Goal: Transaction & Acquisition: Book appointment/travel/reservation

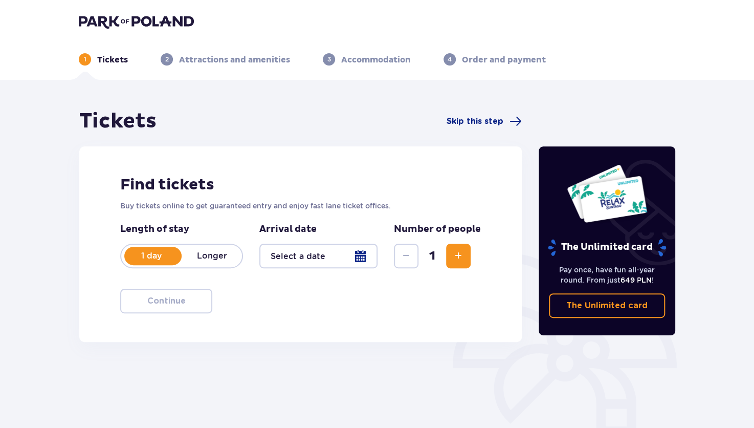
click at [220, 254] on p "Longer" at bounding box center [212, 255] width 60 height 11
click at [334, 256] on div at bounding box center [318, 256] width 118 height 25
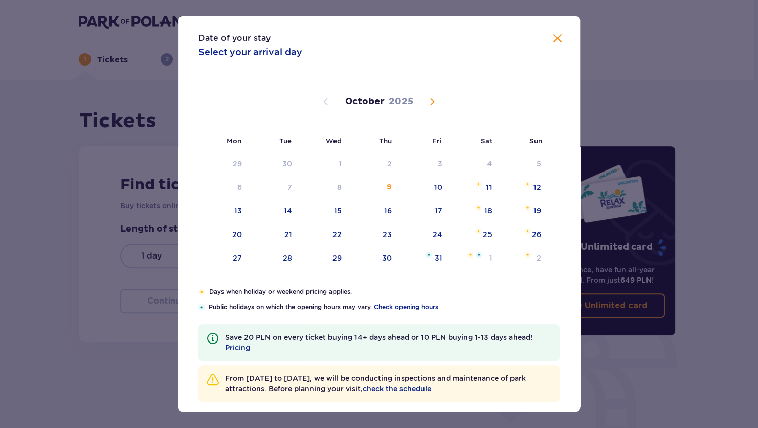
click at [334, 256] on div "Mon Tue Wed Thu Fri Sat Sun September 2025 1 2 3 4 5 6 7 8 9 10 11 12 13 14 15 …" at bounding box center [379, 181] width 402 height 212
click at [396, 189] on div "9" at bounding box center [374, 188] width 51 height 23
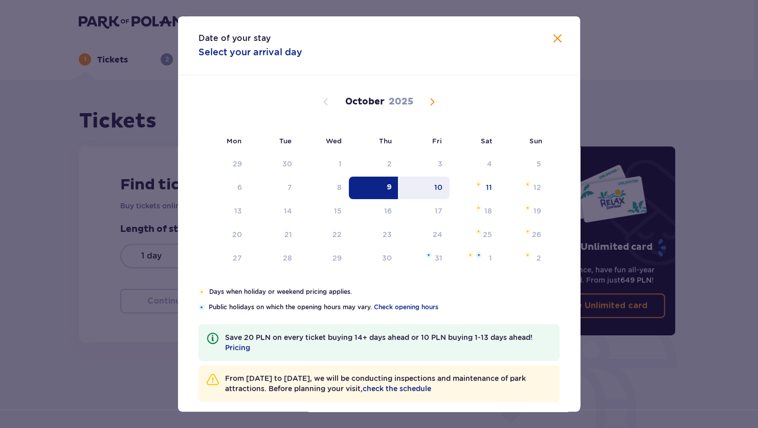
click at [434, 182] on div "10" at bounding box center [438, 187] width 8 height 10
type input "09.10.25 - 10.10.25"
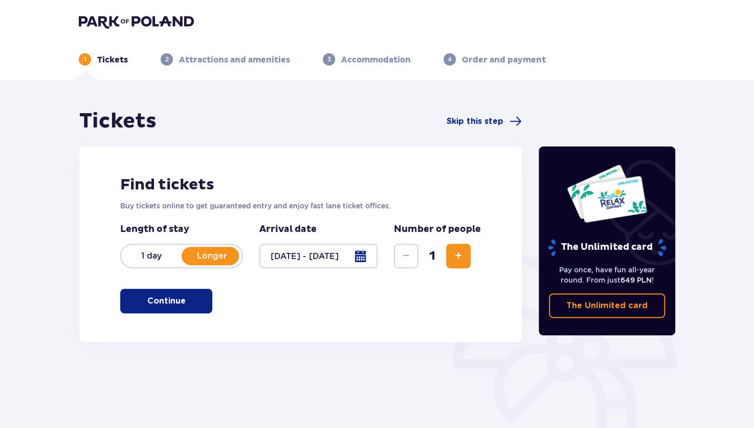
click at [171, 311] on button "Continue" at bounding box center [166, 301] width 92 height 25
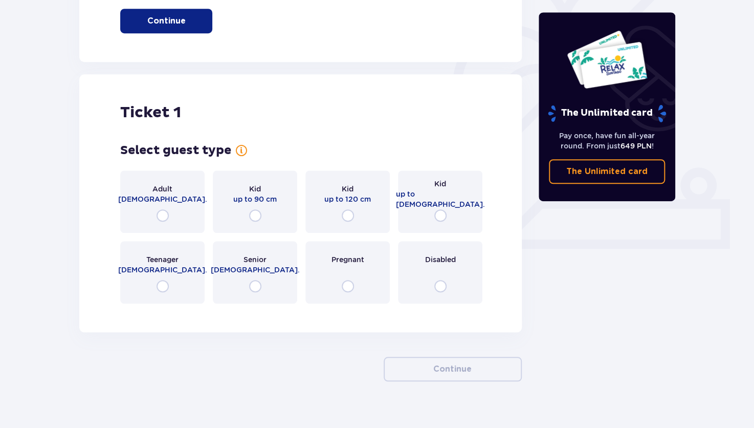
scroll to position [295, 0]
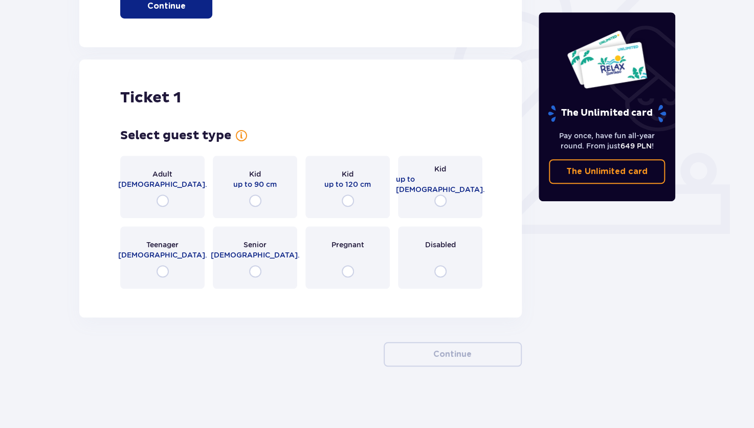
click at [161, 203] on input "radio" at bounding box center [163, 200] width 12 height 12
radio input "true"
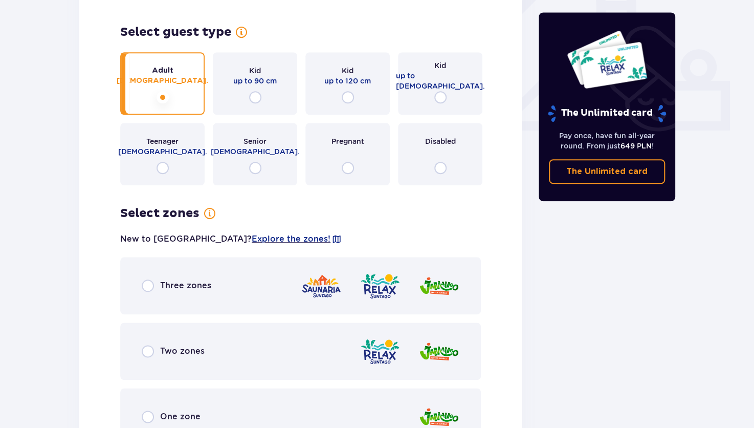
click at [161, 203] on div "Select guest type for ticket number 1 Adult 18 - 65 y.o. Kid up to 90 cm Kid up…" at bounding box center [300, 235] width 361 height 421
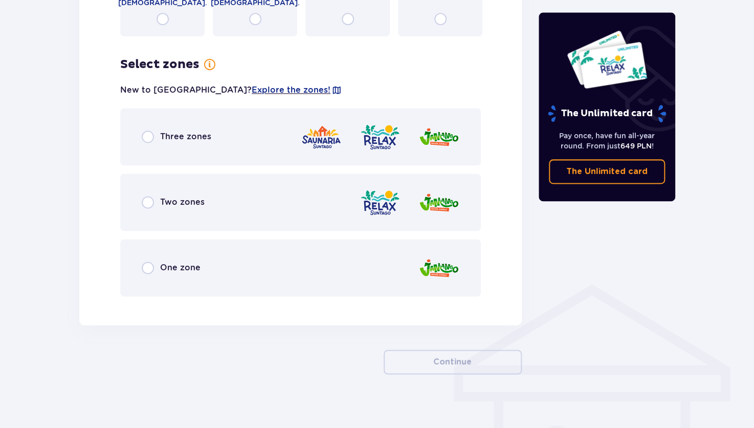
scroll to position [555, 0]
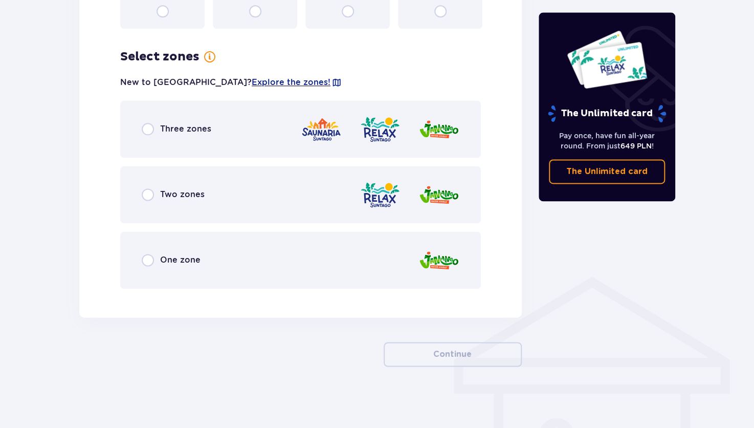
click at [146, 258] on input "radio" at bounding box center [148, 260] width 12 height 12
radio input "true"
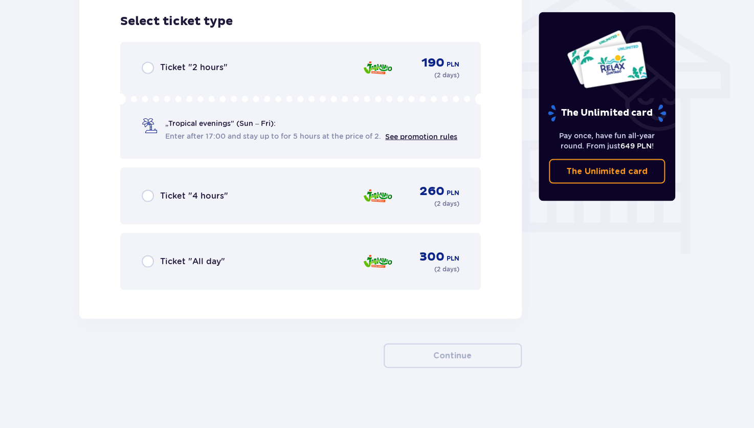
scroll to position [851, 0]
click at [151, 260] on input "radio" at bounding box center [148, 260] width 12 height 12
radio input "true"
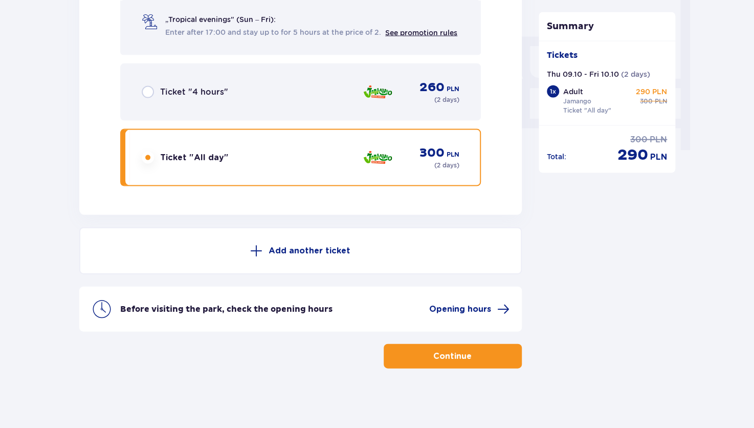
scroll to position [954, 0]
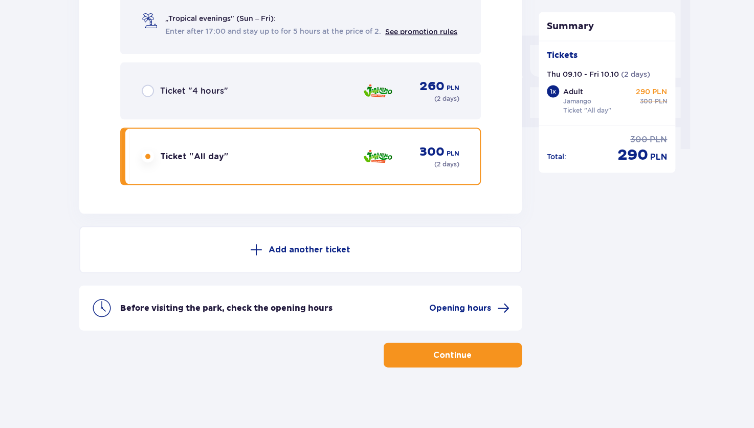
click at [466, 352] on button "Continue" at bounding box center [453, 355] width 138 height 25
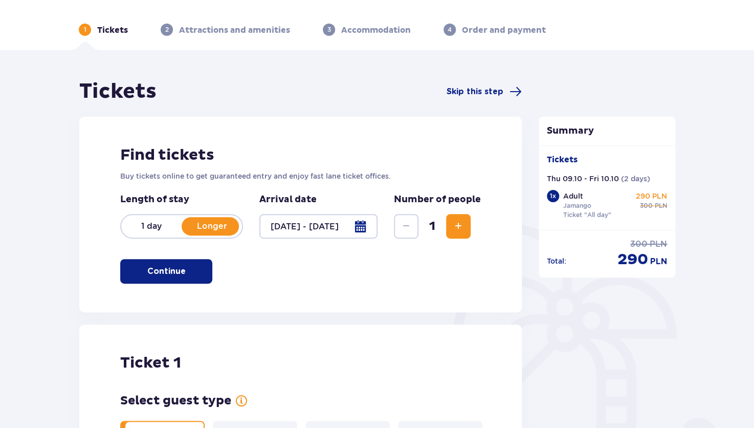
scroll to position [66, 0]
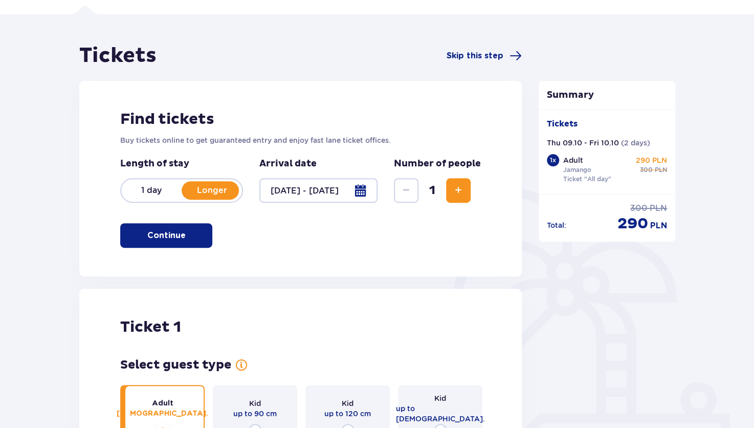
click at [461, 193] on span "Increase" at bounding box center [458, 190] width 12 height 12
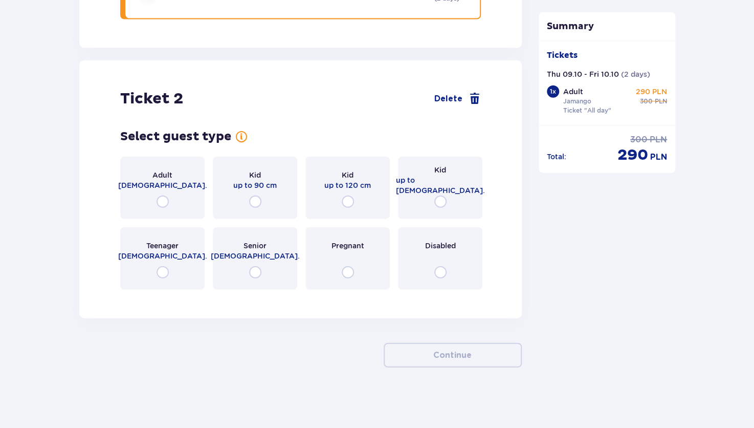
scroll to position [1121, 0]
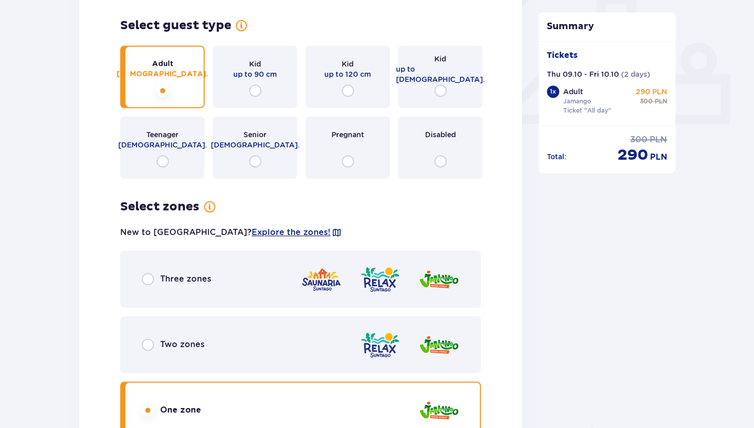
scroll to position [359, 0]
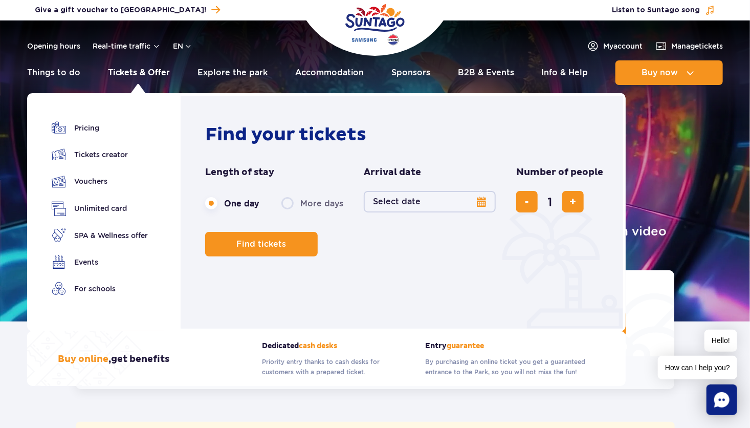
click at [152, 77] on link "Tickets & Offer" at bounding box center [139, 72] width 62 height 25
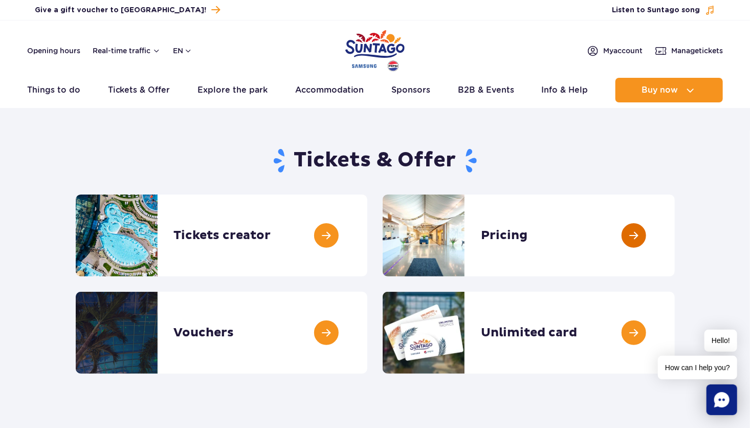
click at [675, 227] on link at bounding box center [675, 235] width 0 height 82
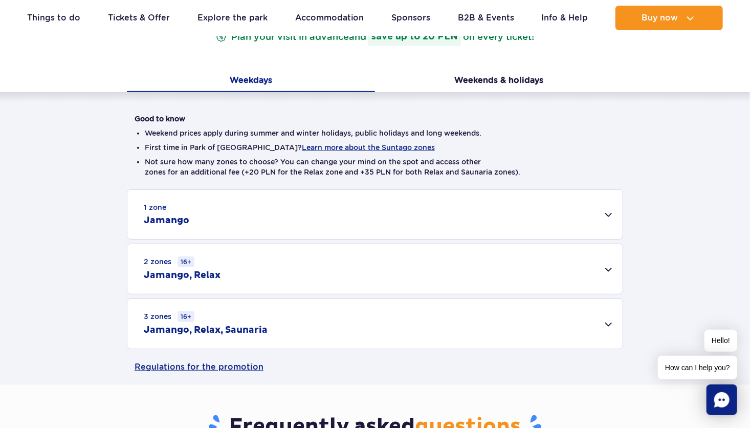
scroll to position [191, 0]
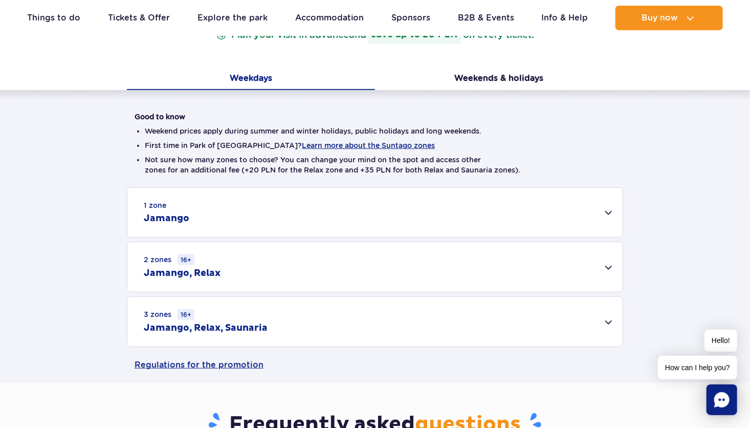
click at [612, 215] on div "1 zone Jamango" at bounding box center [374, 212] width 495 height 49
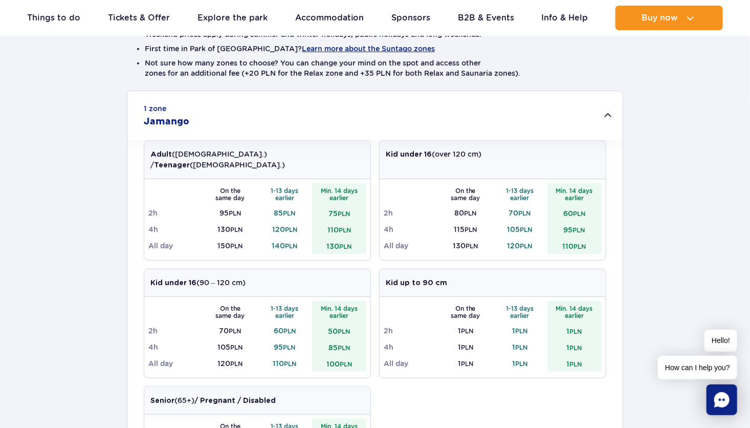
scroll to position [286, 0]
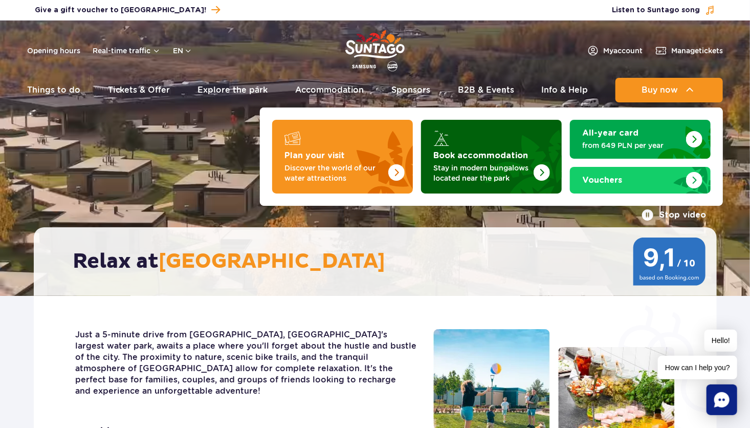
click at [463, 159] on strong "Book accommodation" at bounding box center [480, 155] width 95 height 8
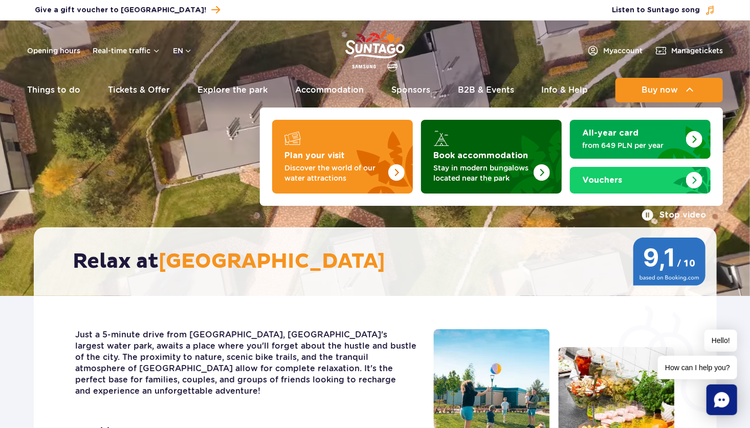
click at [463, 159] on strong "Book accommodation" at bounding box center [480, 155] width 95 height 8
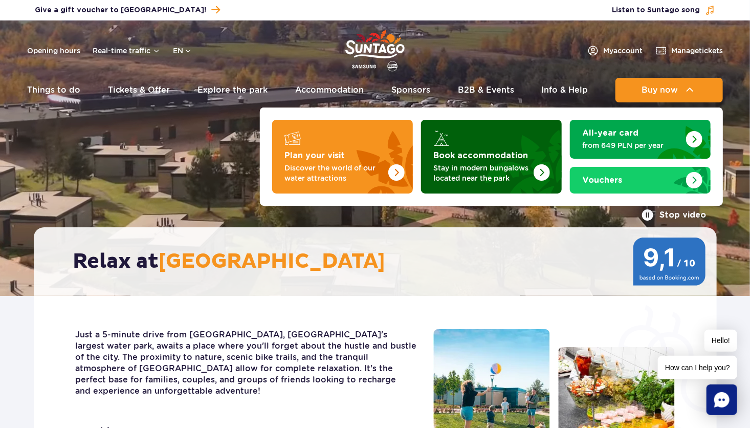
click at [463, 159] on strong "Book accommodation" at bounding box center [480, 155] width 95 height 8
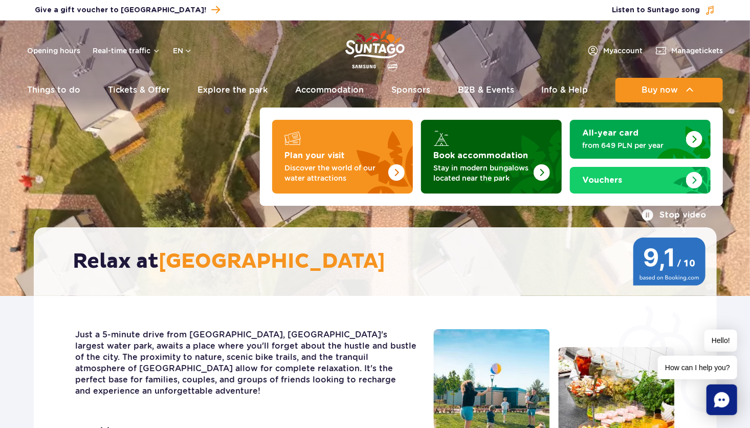
click at [544, 172] on img "Book accommodation" at bounding box center [542, 172] width 16 height 16
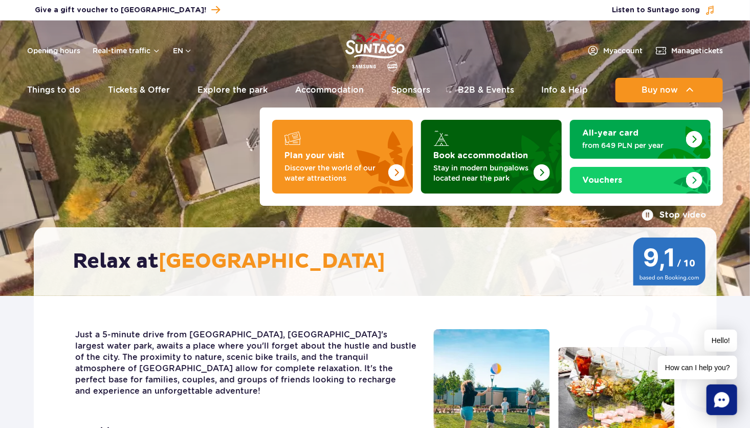
click at [544, 172] on img "Book accommodation" at bounding box center [542, 172] width 16 height 16
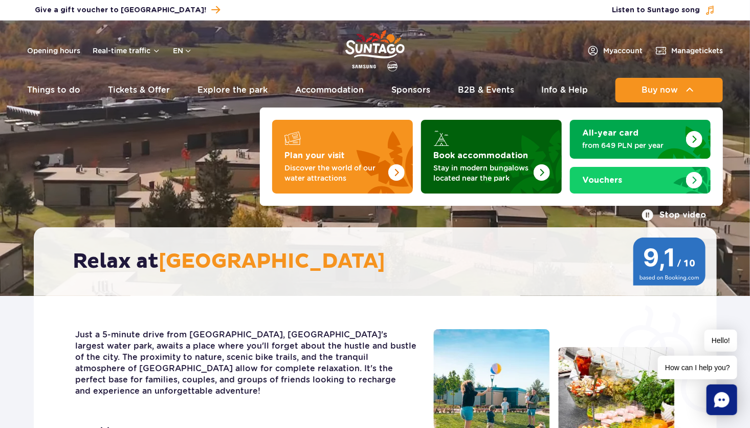
click at [533, 154] on img "Book accommodation" at bounding box center [517, 154] width 90 height 80
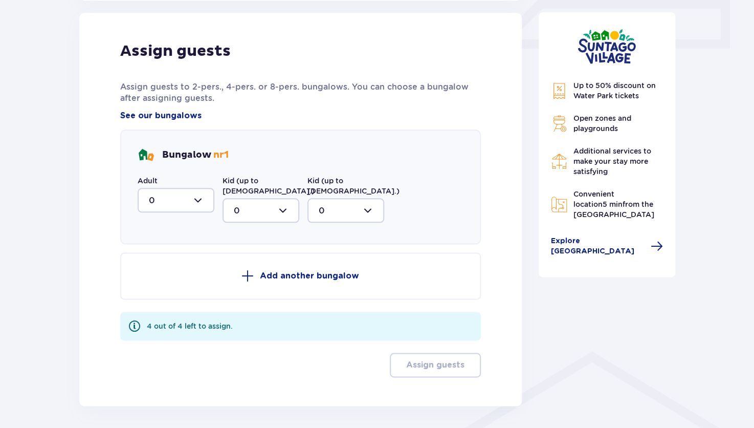
click at [206, 200] on div at bounding box center [176, 200] width 77 height 25
click at [176, 270] on div "2" at bounding box center [176, 274] width 54 height 11
type input "2"
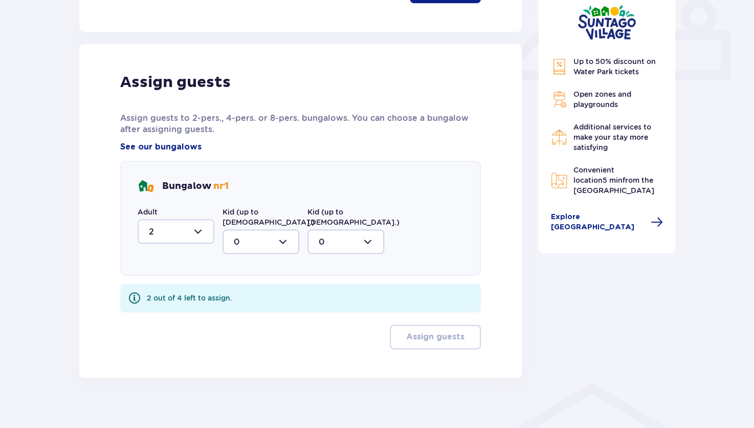
click at [281, 233] on div at bounding box center [261, 241] width 77 height 25
click at [247, 289] on span "1" at bounding box center [261, 294] width 75 height 21
type input "1"
click at [366, 229] on div at bounding box center [346, 241] width 77 height 25
click at [347, 289] on div "1" at bounding box center [346, 294] width 54 height 11
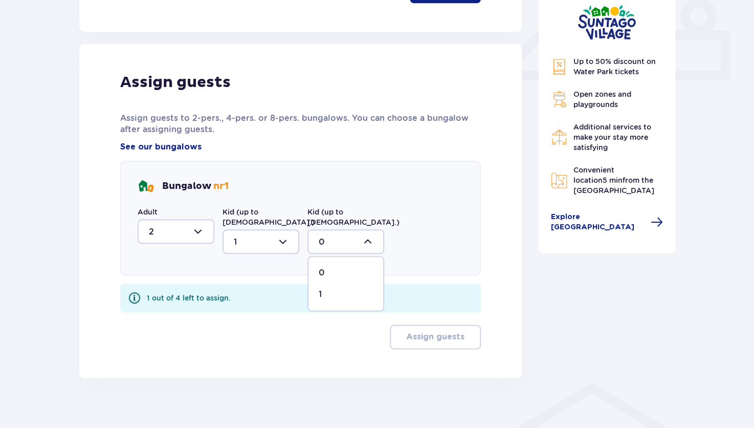
type input "1"
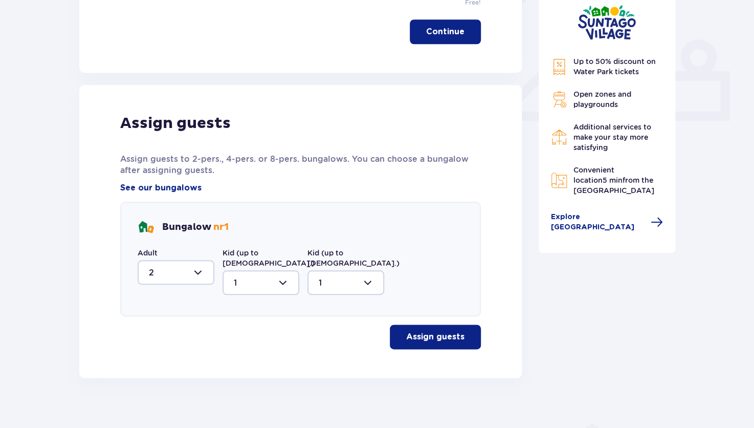
click at [412, 331] on p "Assign guests" at bounding box center [435, 336] width 58 height 11
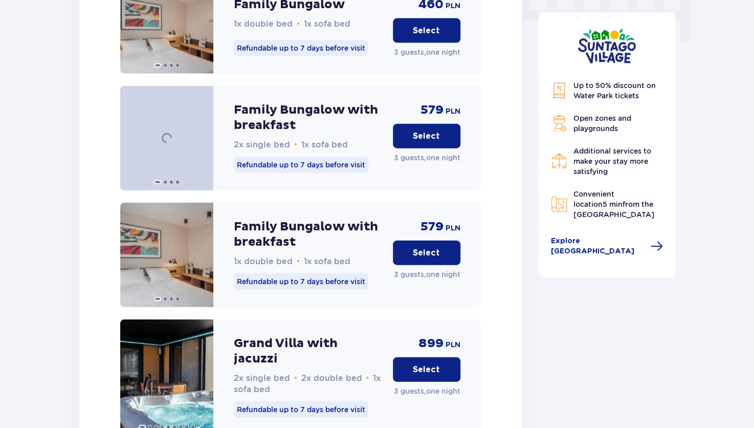
scroll to position [1065, 0]
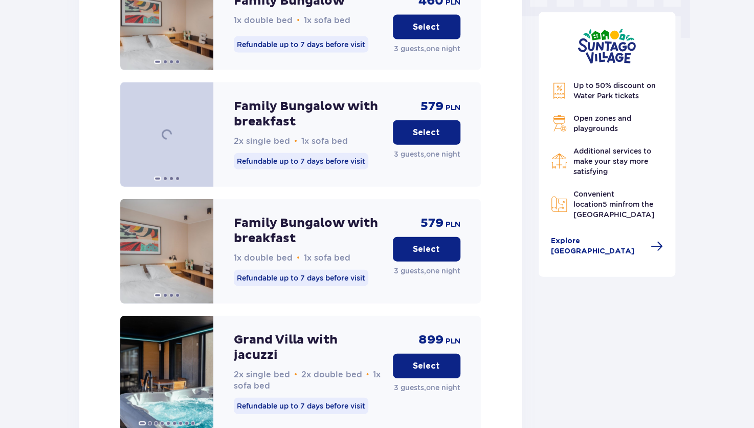
click at [432, 244] on p "Select" at bounding box center [426, 249] width 27 height 11
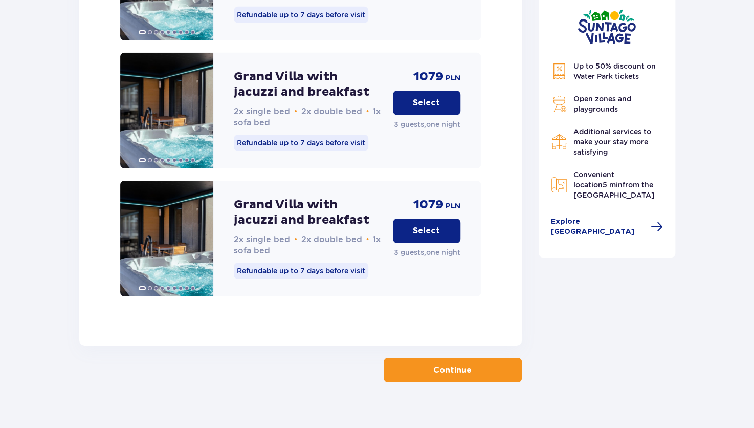
scroll to position [1592, 0]
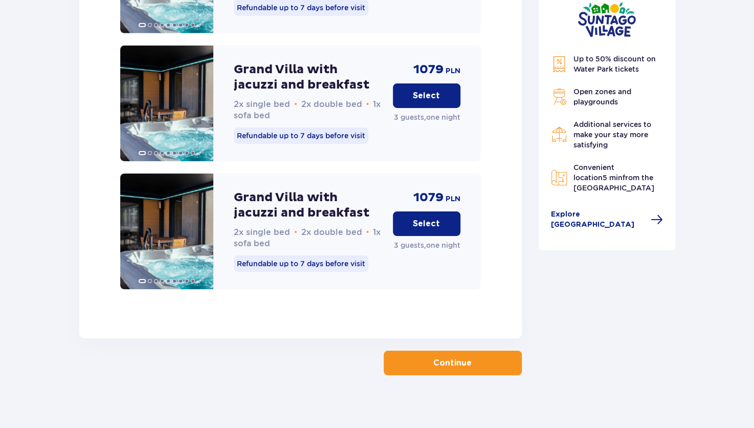
click at [475, 360] on span "button" at bounding box center [474, 363] width 12 height 12
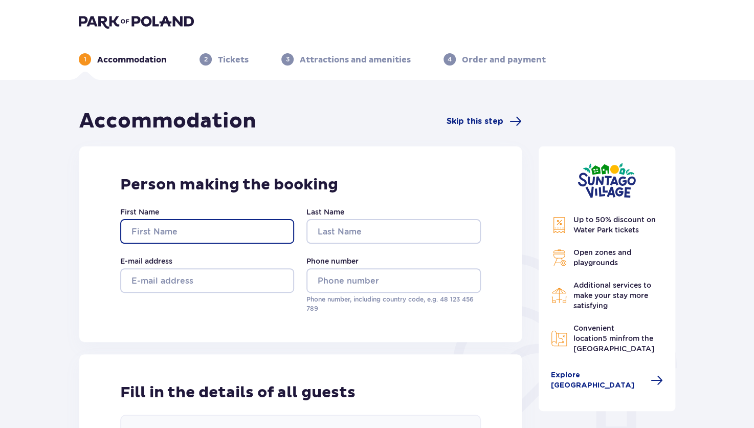
click at [199, 242] on input "First Name" at bounding box center [207, 231] width 174 height 25
type input "Emilija"
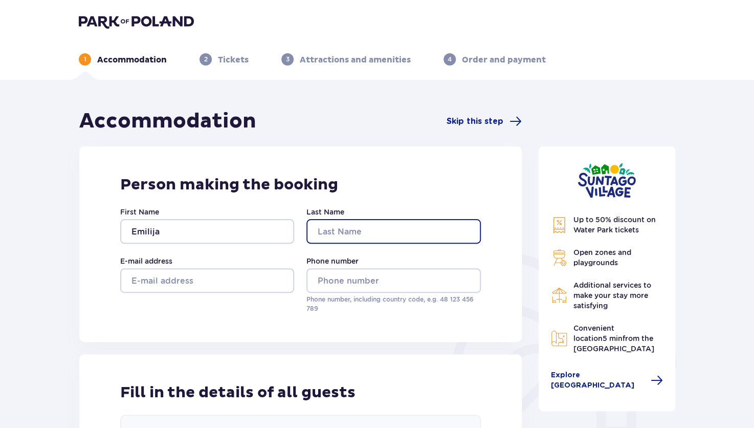
type input "Baronaitiene"
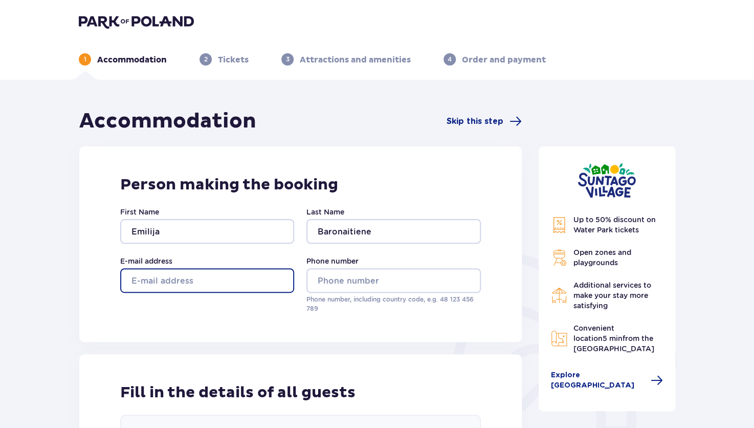
type input "emilijapilibaityte@gmail.com"
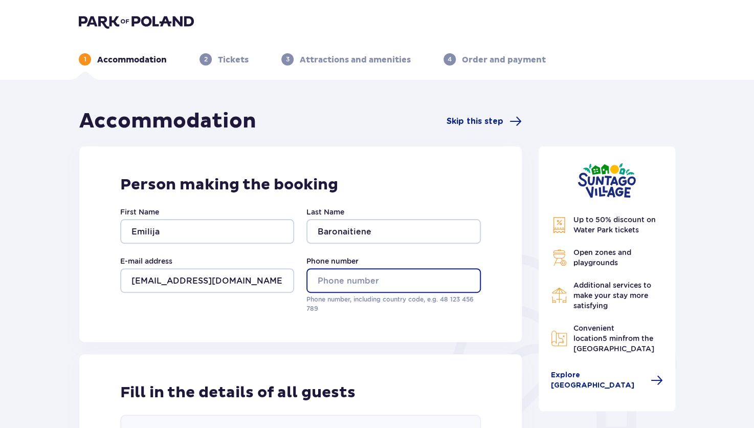
type input "+37063815655"
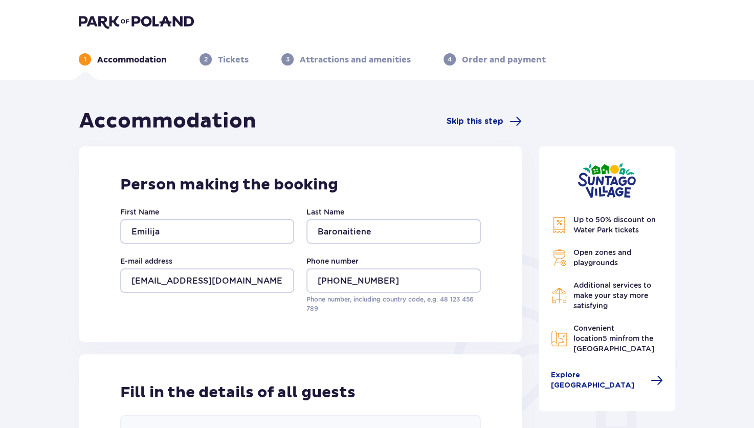
type input "Emilija"
type input "Baronaitiene"
type input "Mantas"
type input "Baronaitis"
type input "Dominykas"
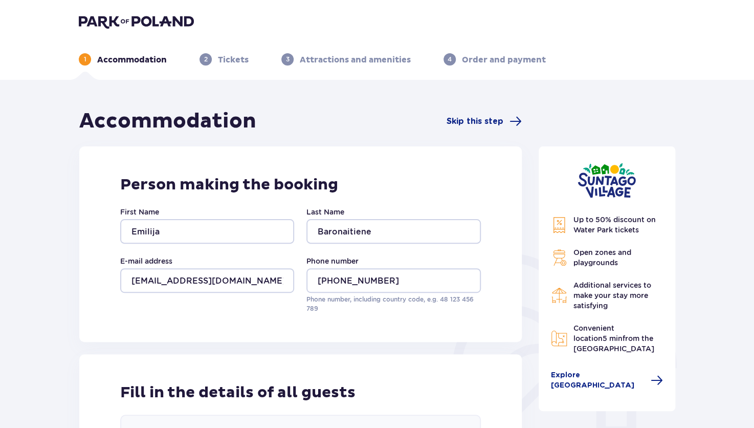
type input "Baronaitis"
type input "Goda"
type input "Baronaityte"
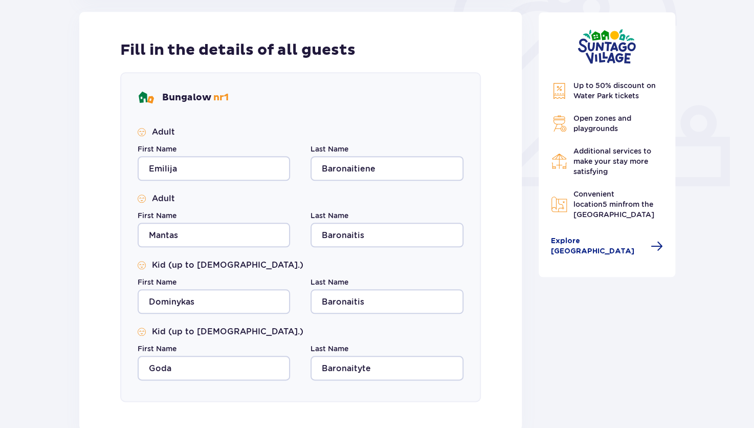
scroll to position [508, 0]
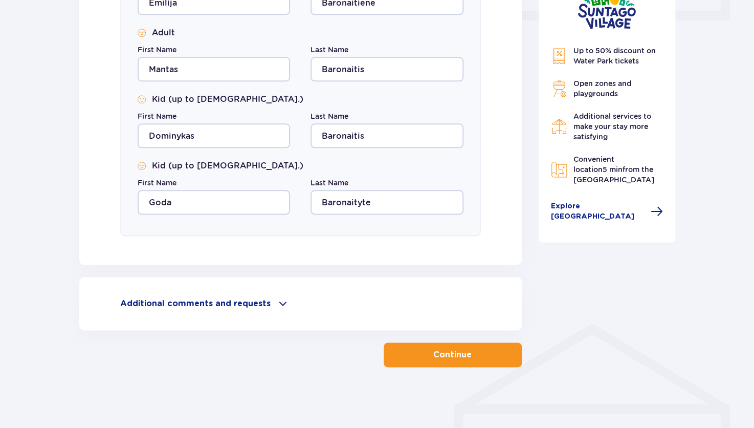
click at [453, 358] on p "Continue" at bounding box center [452, 354] width 38 height 11
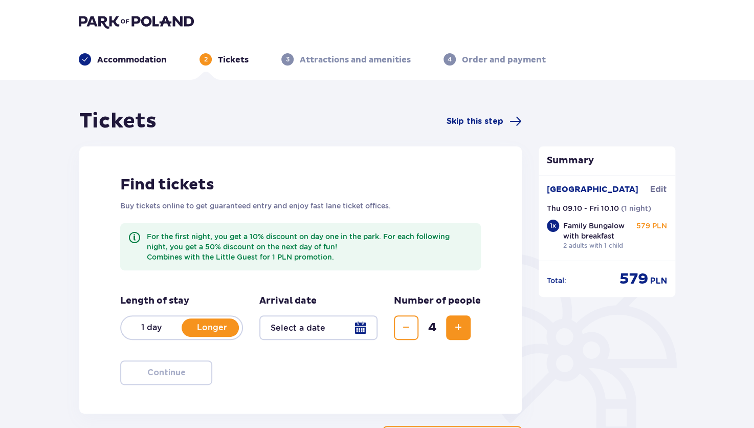
click at [310, 330] on div at bounding box center [318, 327] width 118 height 25
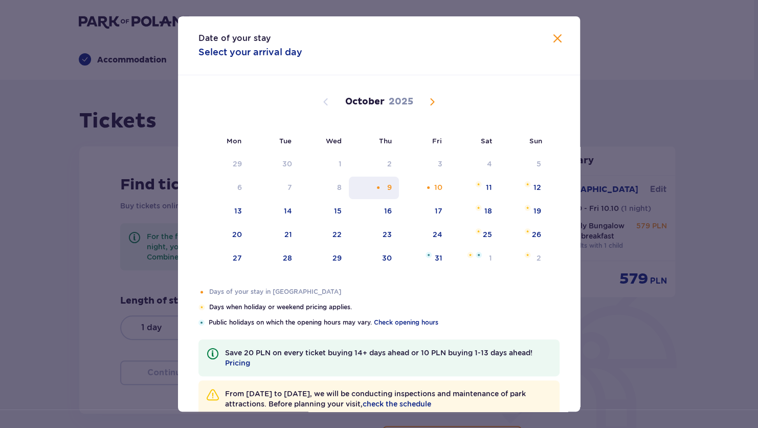
click at [395, 188] on div "9" at bounding box center [374, 188] width 51 height 23
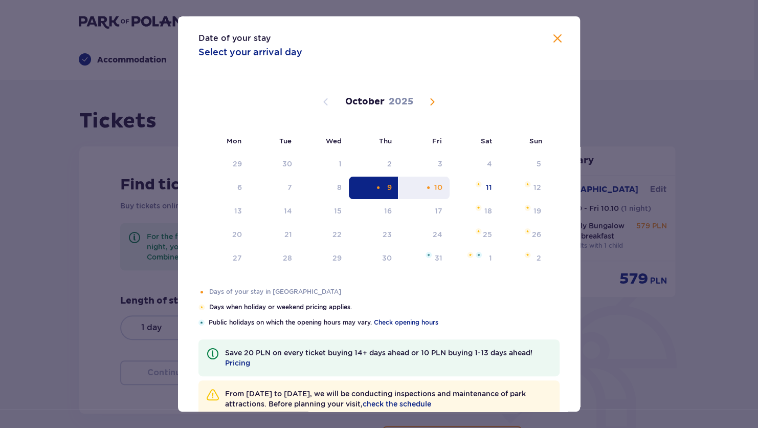
click at [423, 184] on div "10" at bounding box center [424, 188] width 51 height 23
type input "09.10.25 - 10.10.25"
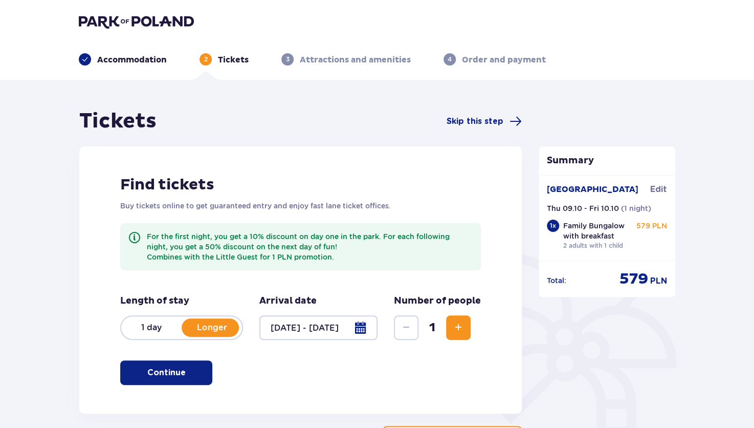
click at [187, 371] on span "button" at bounding box center [188, 372] width 12 height 12
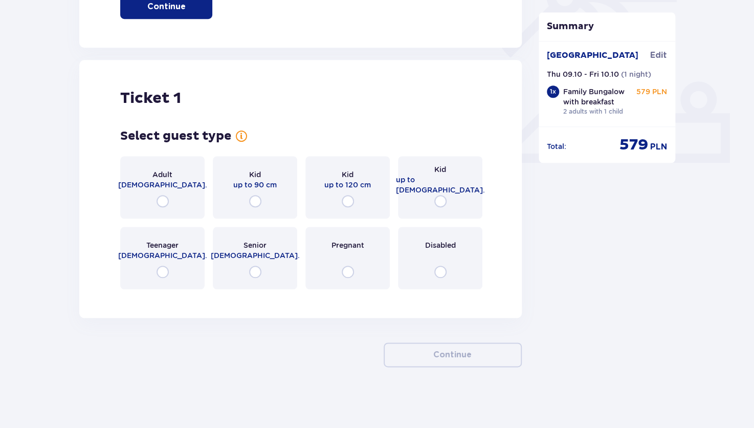
scroll to position [366, 0]
click at [161, 199] on input "radio" at bounding box center [163, 200] width 12 height 12
radio input "true"
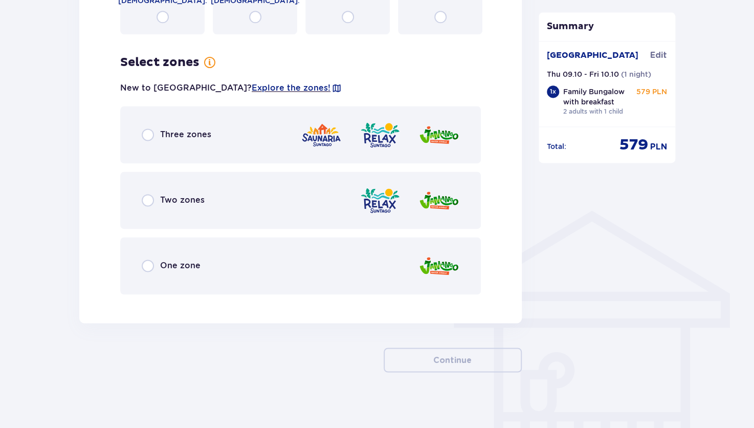
scroll to position [626, 0]
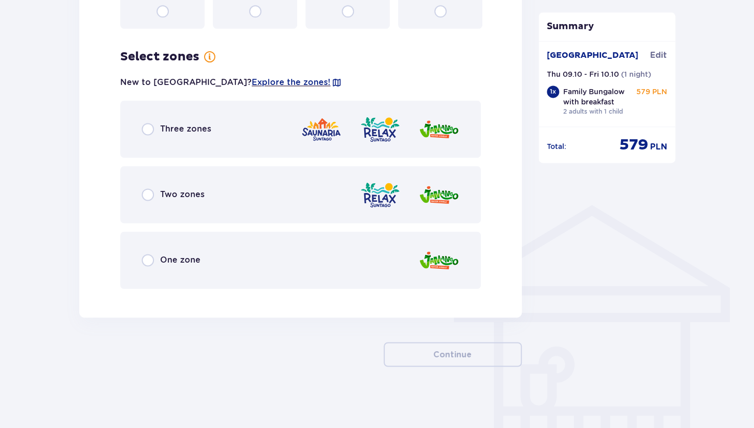
click at [151, 260] on input "radio" at bounding box center [148, 260] width 12 height 12
radio input "true"
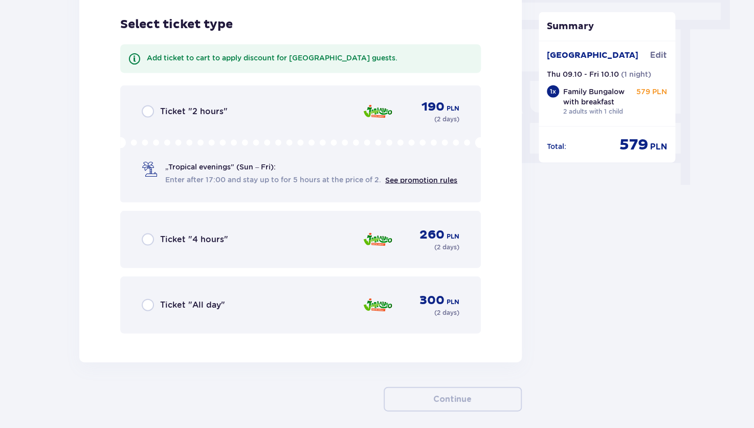
scroll to position [923, 0]
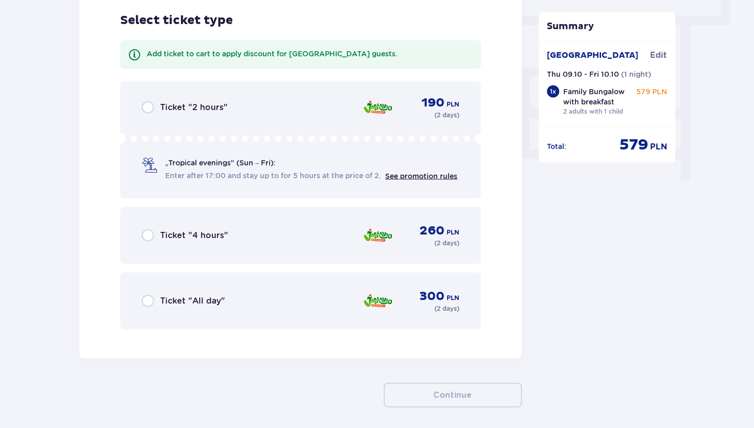
click at [149, 300] on input "radio" at bounding box center [148, 300] width 12 height 12
radio input "true"
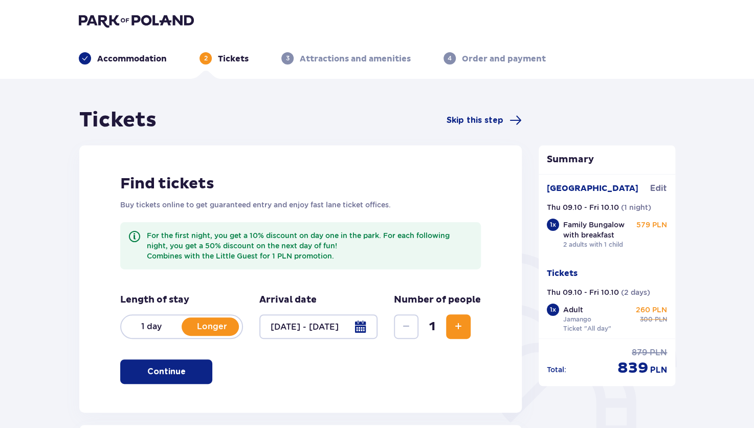
scroll to position [0, 0]
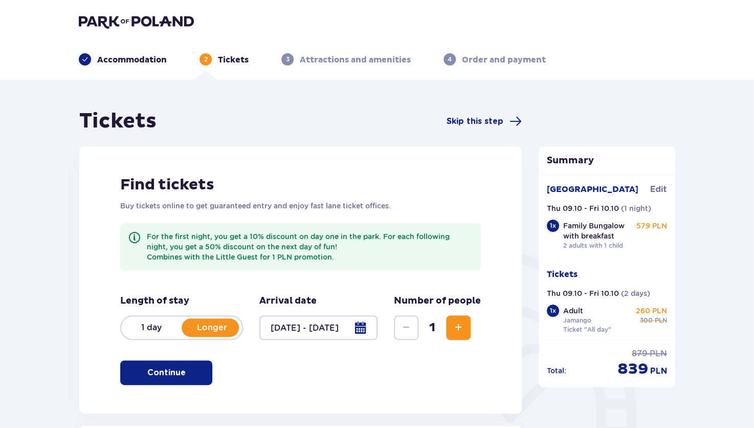
click at [455, 319] on button "Increase" at bounding box center [458, 327] width 25 height 25
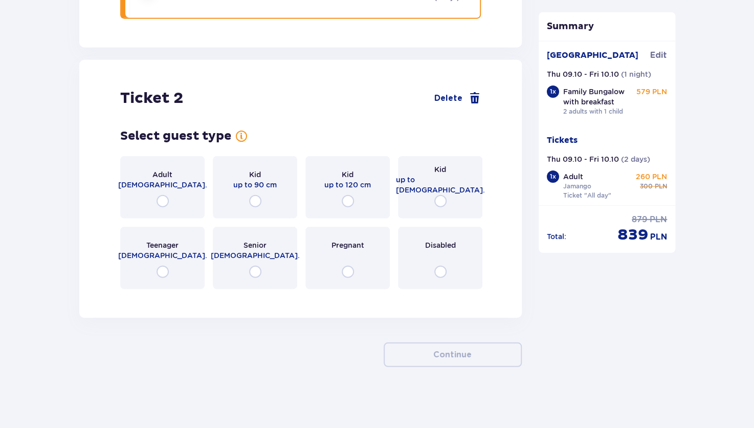
click at [159, 203] on input "radio" at bounding box center [163, 201] width 12 height 12
radio input "true"
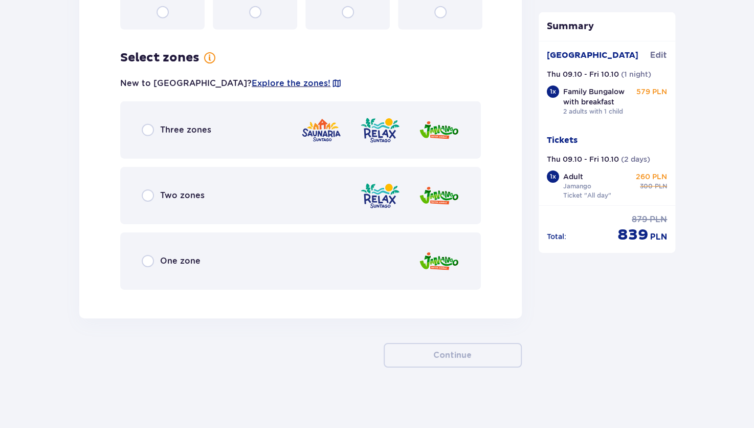
scroll to position [1493, 0]
click at [154, 266] on div "One zone" at bounding box center [300, 260] width 361 height 57
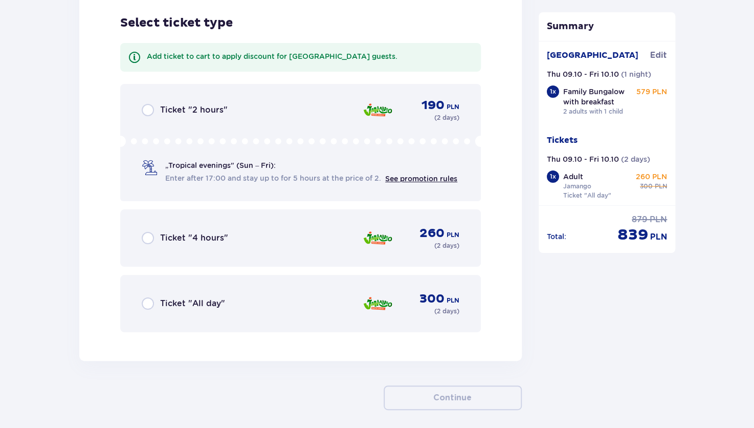
scroll to position [1790, 0]
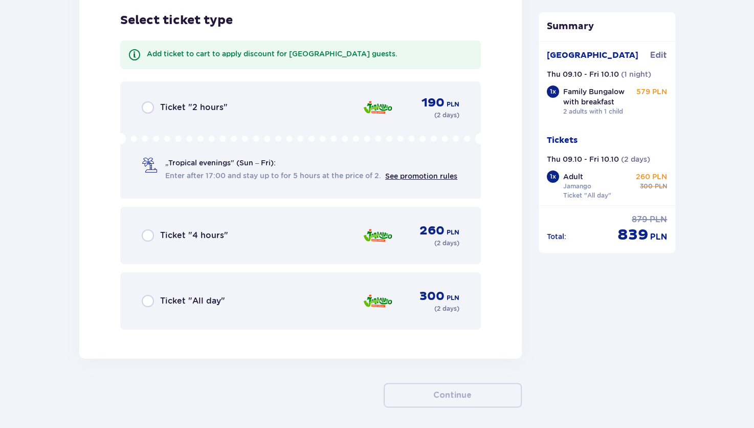
click at [146, 299] on input "radio" at bounding box center [148, 301] width 12 height 12
radio input "true"
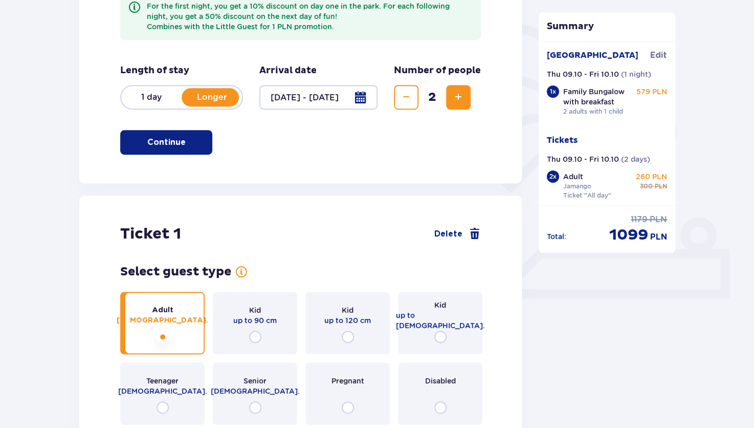
scroll to position [215, 0]
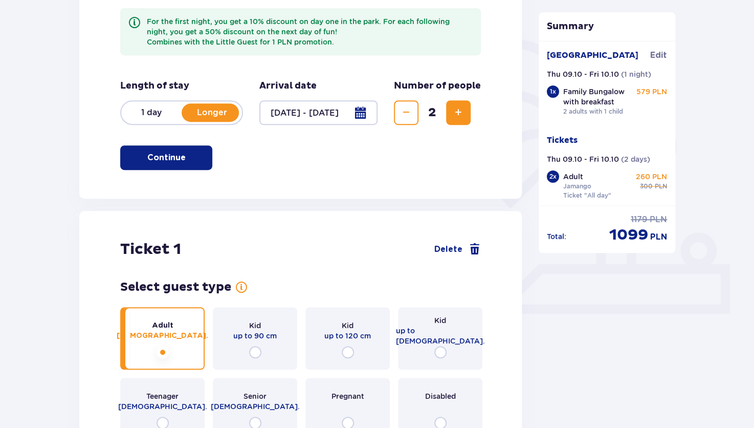
click at [459, 107] on span "Increase" at bounding box center [458, 112] width 12 height 12
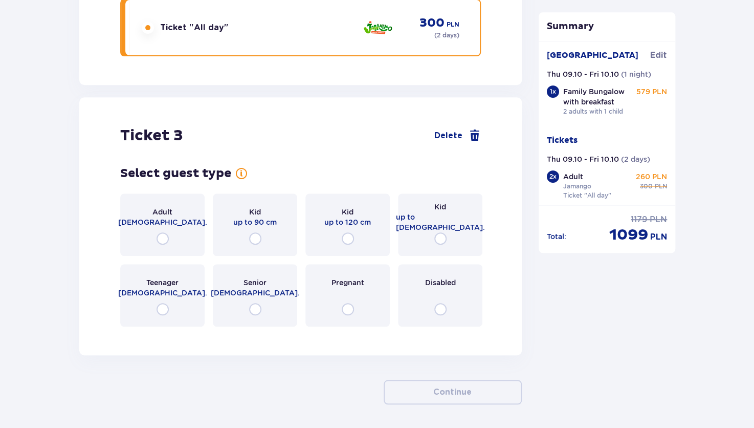
scroll to position [2100, 0]
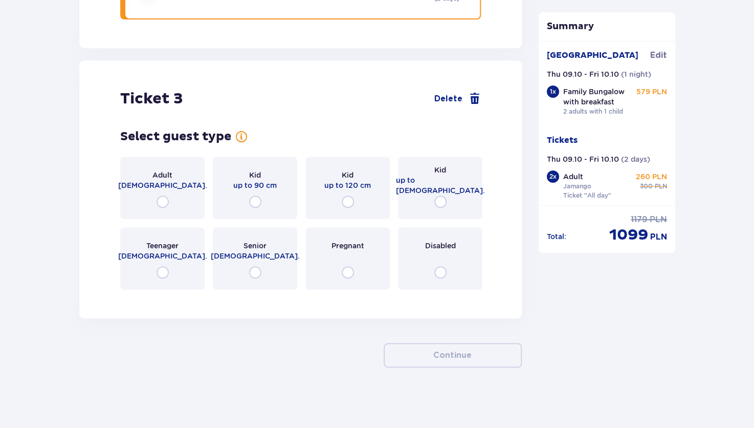
click at [347, 198] on input "radio" at bounding box center [348, 201] width 12 height 12
radio input "true"
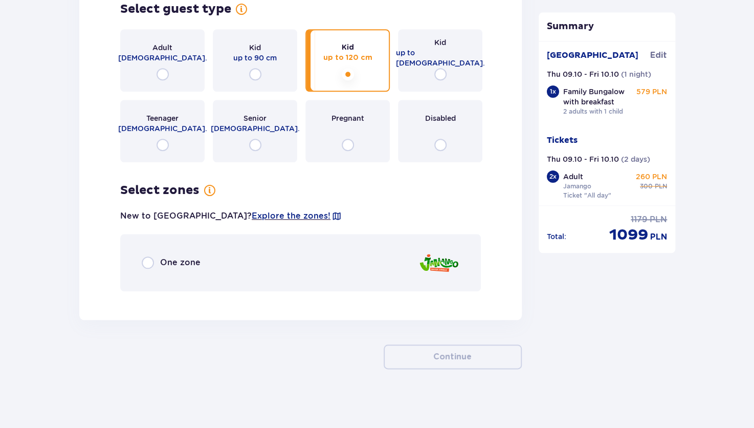
scroll to position [2229, 0]
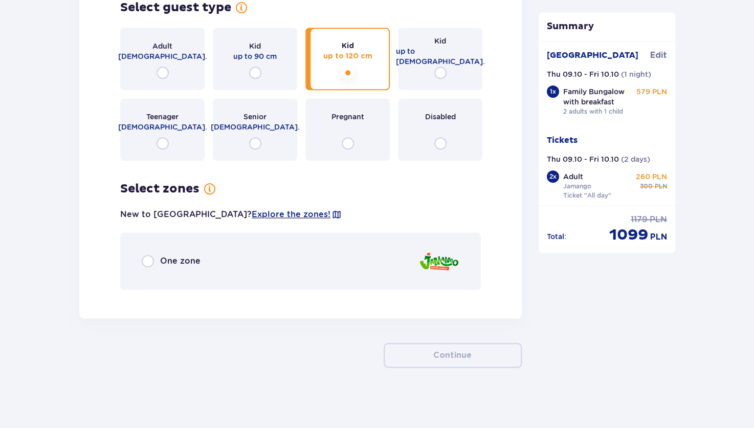
click at [147, 256] on input "radio" at bounding box center [148, 261] width 12 height 12
radio input "true"
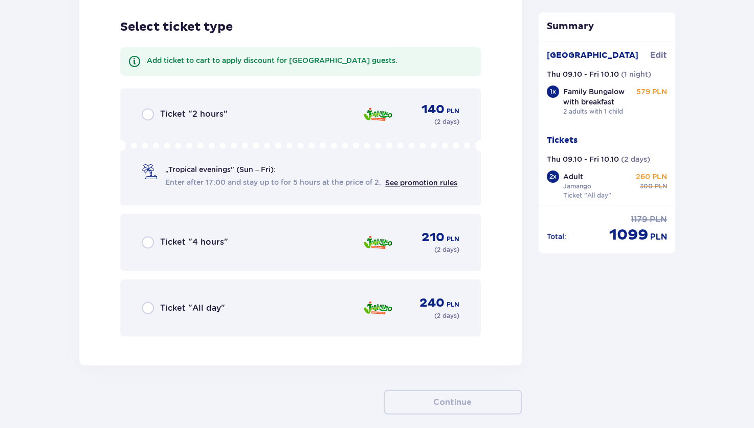
scroll to position [2526, 0]
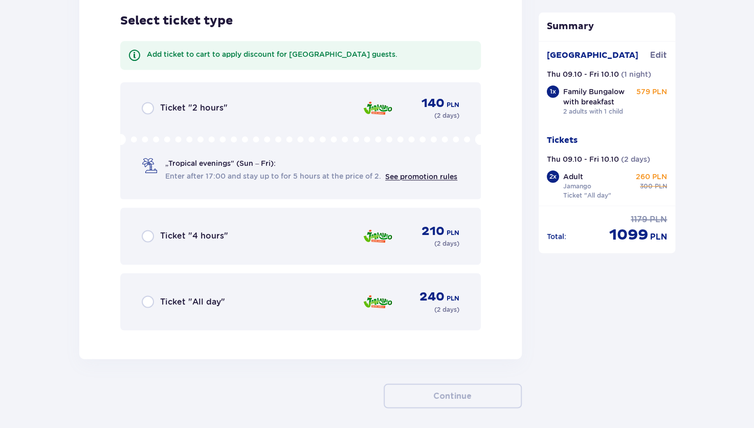
click at [150, 302] on input "radio" at bounding box center [148, 301] width 12 height 12
radio input "true"
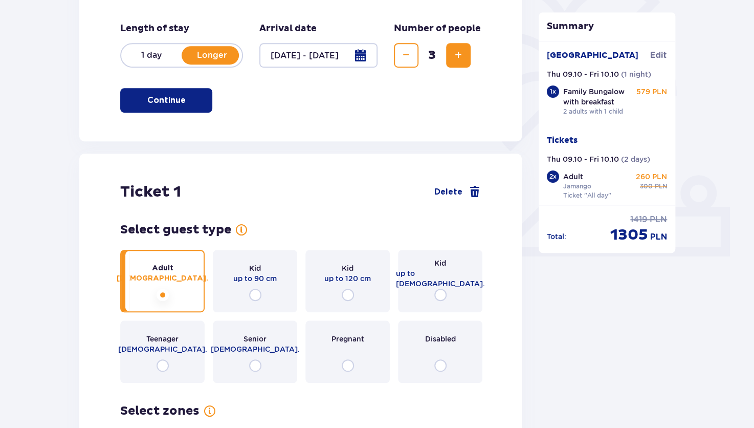
scroll to position [275, 0]
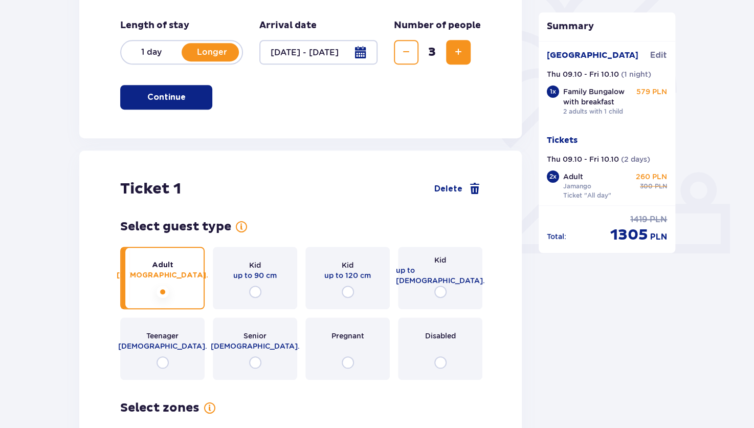
click at [450, 42] on button "Increase" at bounding box center [458, 52] width 25 height 25
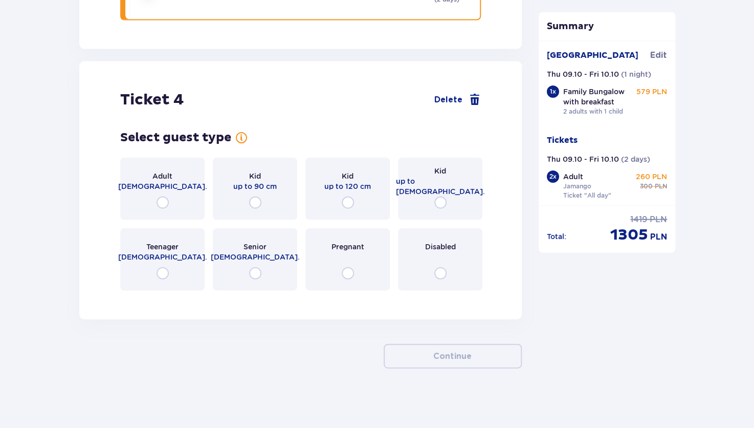
scroll to position [2836, 0]
click at [254, 202] on input "radio" at bounding box center [255, 202] width 12 height 12
radio input "true"
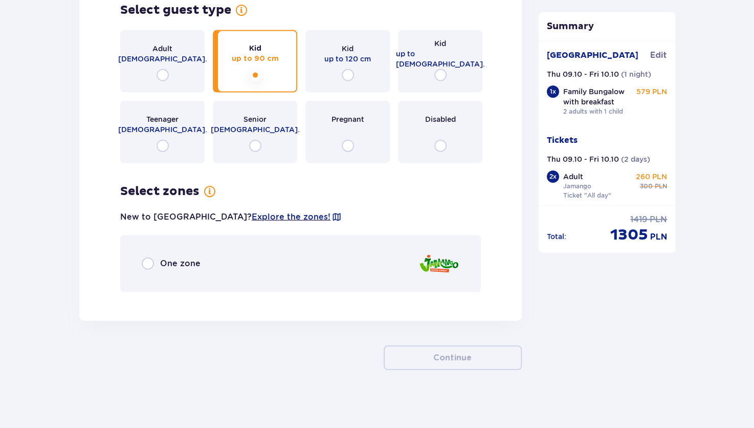
scroll to position [2965, 0]
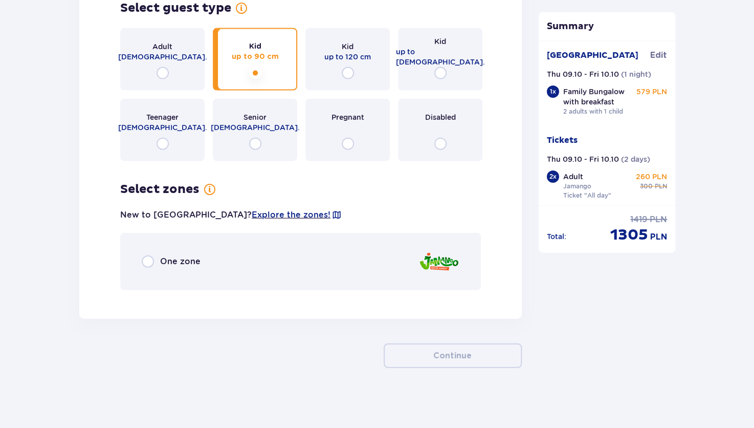
click at [140, 254] on div "One zone" at bounding box center [300, 261] width 361 height 57
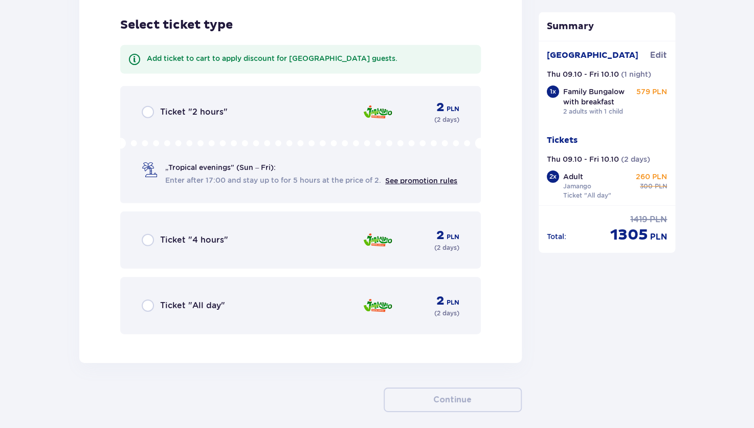
scroll to position [3262, 0]
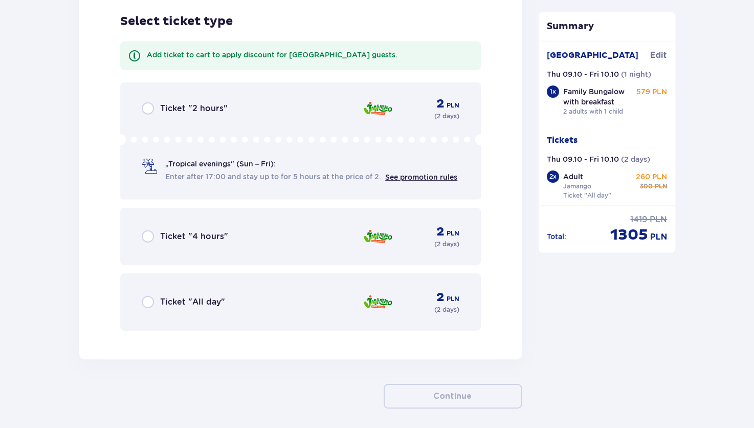
click at [151, 302] on input "radio" at bounding box center [148, 302] width 12 height 12
radio input "true"
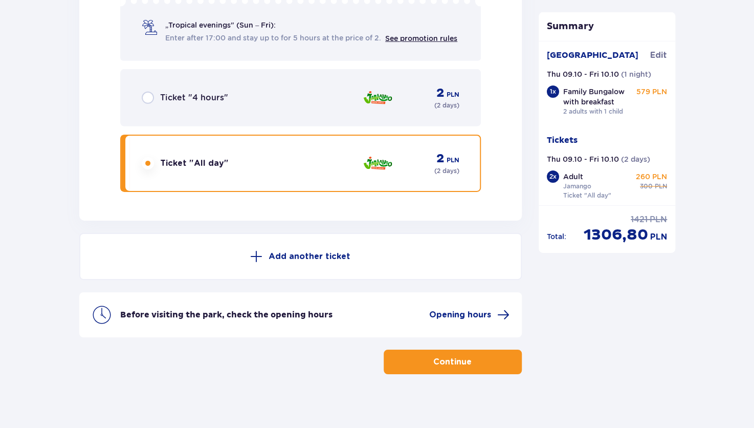
scroll to position [3406, 0]
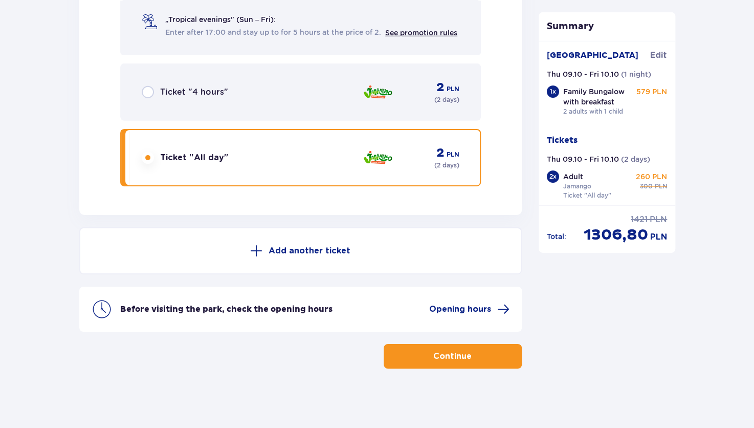
click at [443, 351] on p "Continue" at bounding box center [452, 356] width 38 height 11
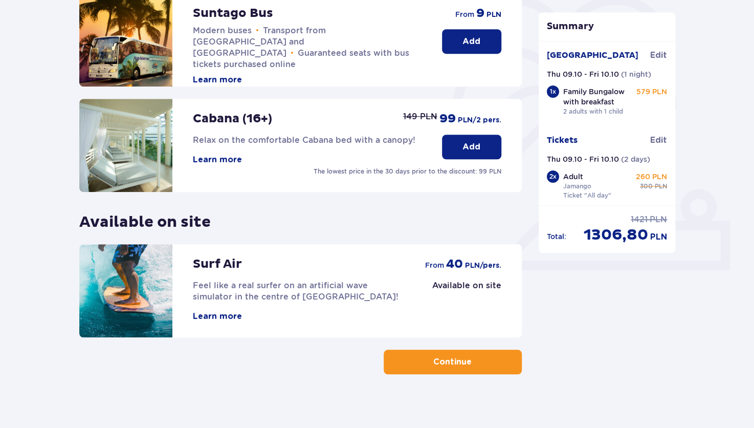
scroll to position [266, 0]
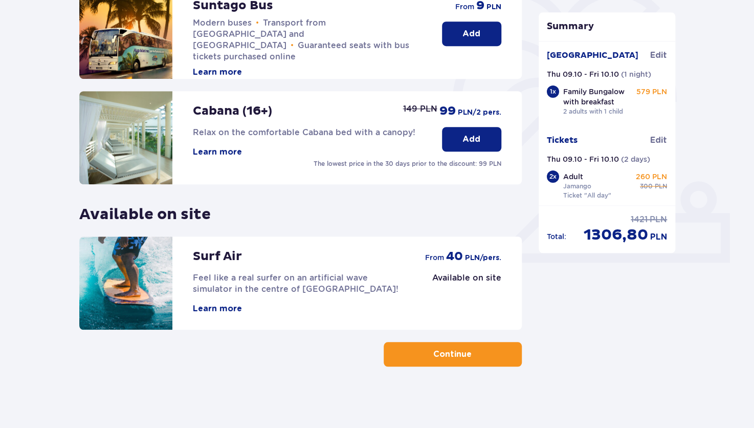
click at [465, 364] on button "Continue" at bounding box center [453, 354] width 138 height 25
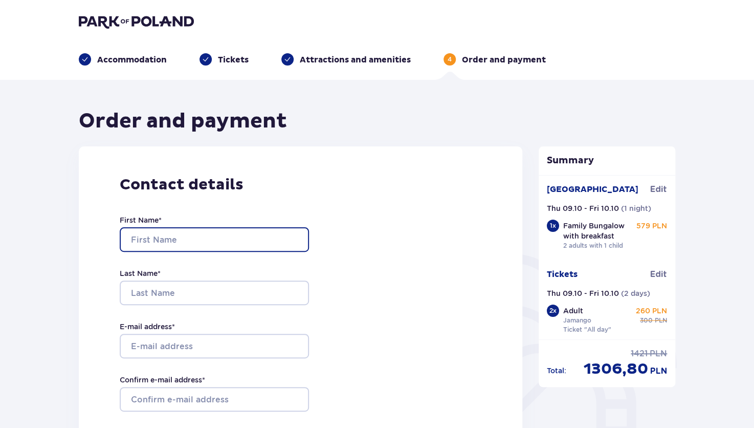
click at [241, 234] on input "First Name *" at bounding box center [214, 239] width 189 height 25
type input "Emilija"
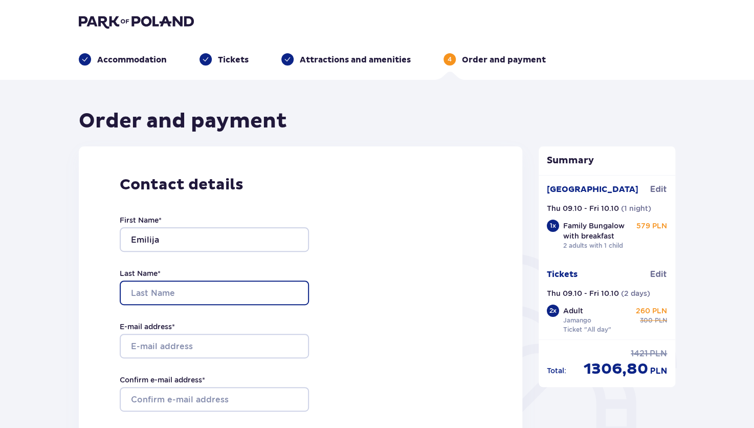
type input "Baronaitiene"
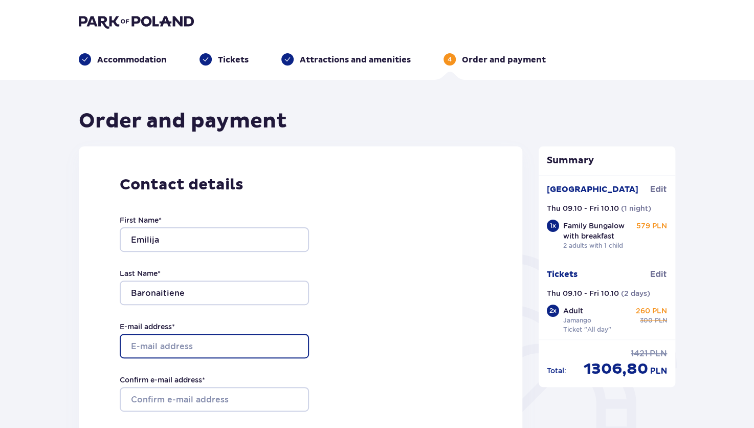
type input "emilijapilibaityte@gmail.com"
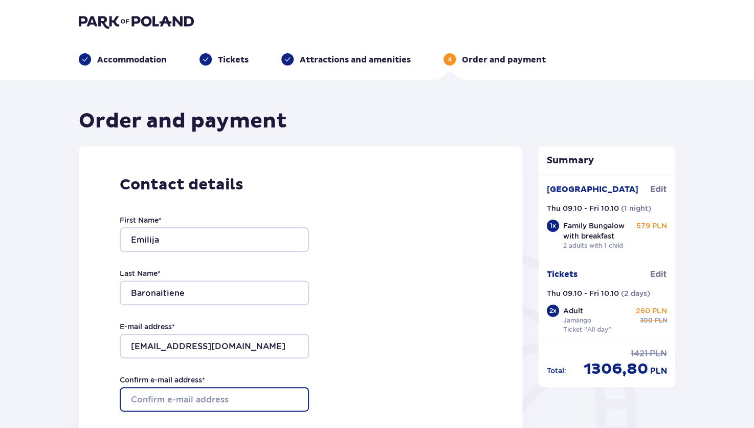
type input "emilijapilibaityte@gmail.com"
type input "+37063815655"
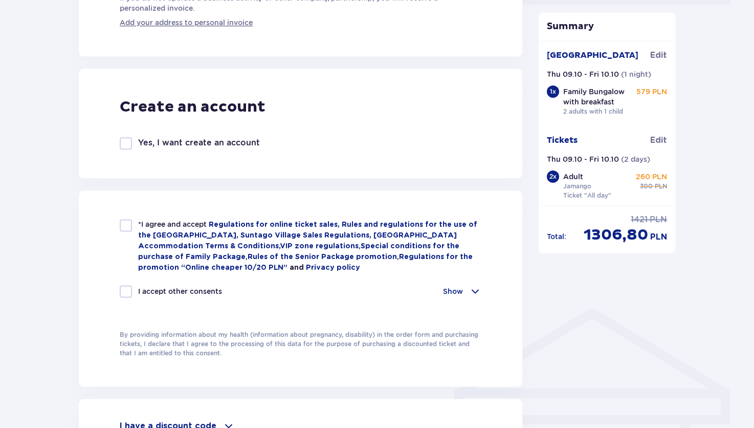
scroll to position [526, 0]
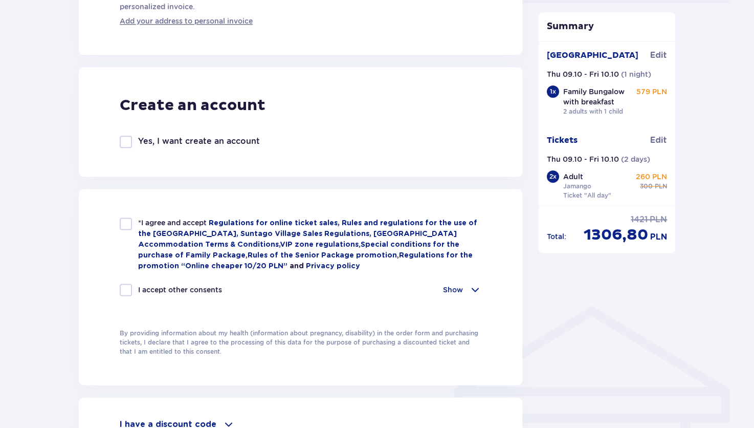
click at [128, 224] on div at bounding box center [126, 223] width 12 height 12
checkbox input "true"
click at [121, 288] on div at bounding box center [126, 290] width 12 height 12
checkbox input "true"
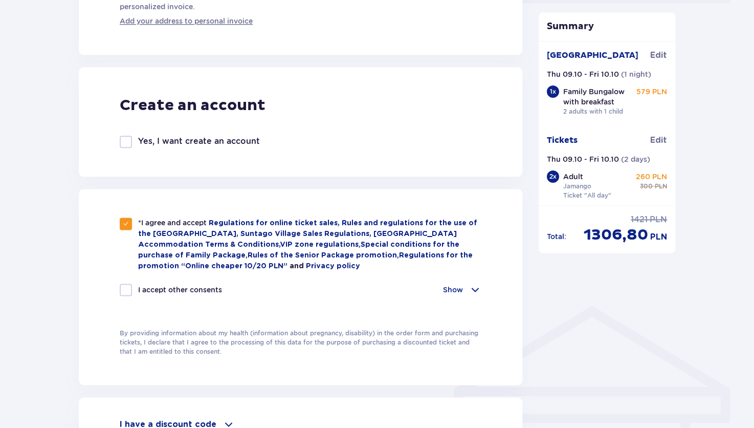
checkbox input "true"
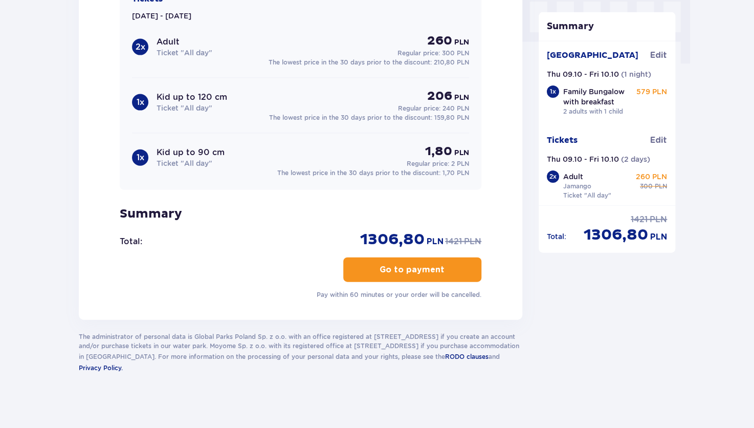
scroll to position [1041, 0]
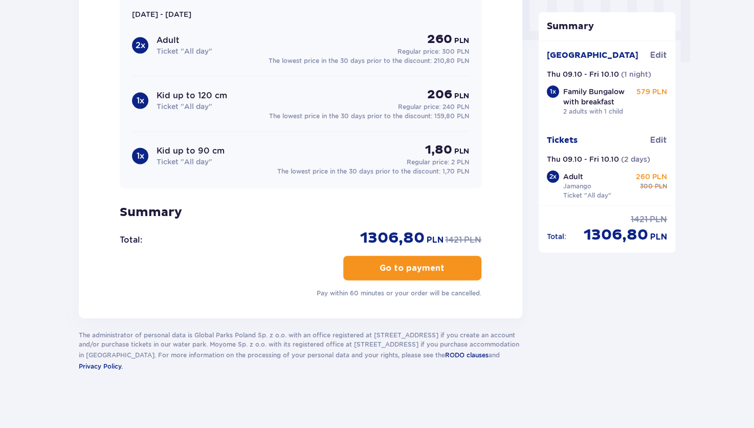
click at [422, 264] on p "Go to payment" at bounding box center [412, 268] width 65 height 11
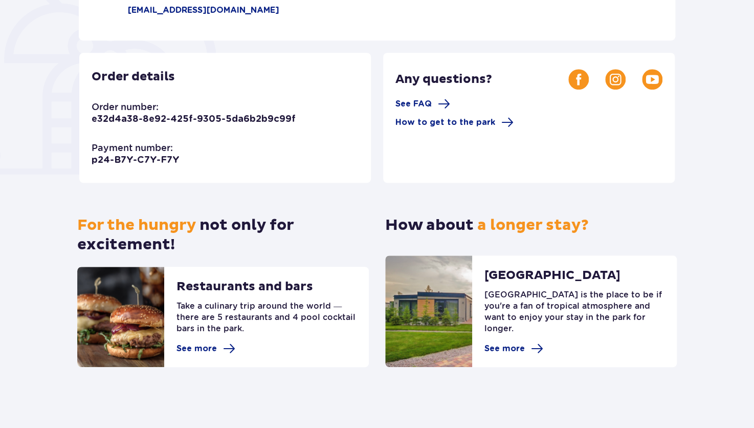
scroll to position [254, 0]
